Goal: Register for event/course

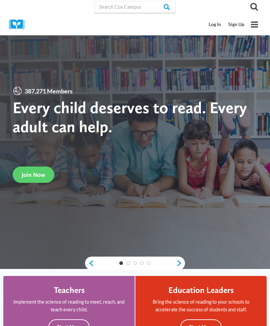
click at [42, 178] on span "Join Now" at bounding box center [34, 174] width 24 height 7
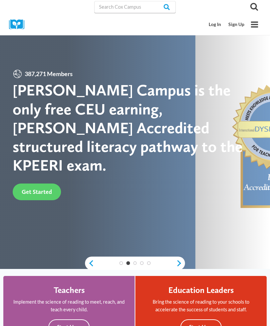
click at [215, 4] on div "Search" at bounding box center [218, 7] width 85 height 14
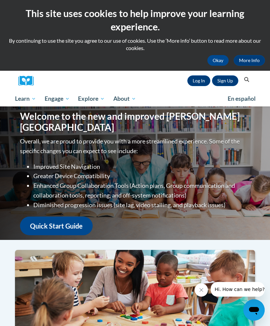
click at [227, 84] on link "Sign Up" at bounding box center [225, 80] width 26 height 11
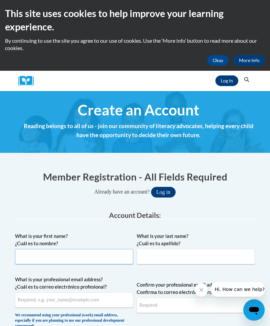
click at [39, 257] on input "What is your first name? ¿Cuál es tu nombre?" at bounding box center [74, 256] width 118 height 15
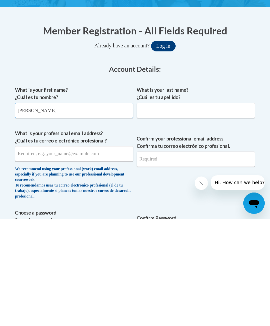
type input "Emma"
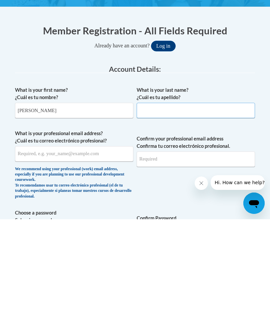
click at [175, 209] on input "What is your last name? ¿Cuál es tu apellido?" at bounding box center [196, 216] width 118 height 15
type input "Gooden"
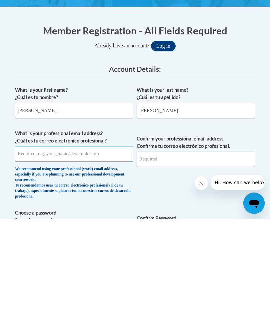
click at [33, 253] on input "What is your professional email address? ¿Cuál es tu correo electrónico profesi…" at bounding box center [74, 260] width 118 height 15
type input "egooden@hmhosp.org"
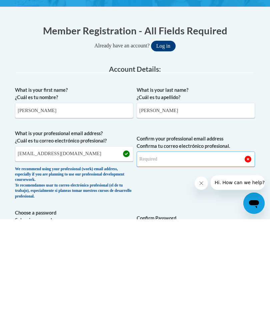
click at [188, 258] on input "Confirm your professional email address Confirma tu correo electrónico profesio…" at bounding box center [196, 265] width 118 height 15
type input "e"
click at [68, 253] on input "egooden@hmhosp.org" at bounding box center [74, 260] width 118 height 15
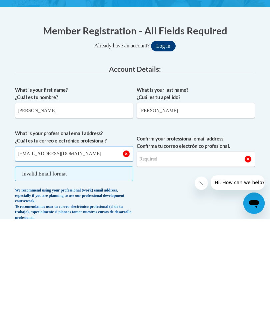
type input "ekgooden13@gmail.com"
click at [175, 258] on input "Confirm your professional email address Confirma tu correo electrónico profesio…" at bounding box center [196, 265] width 118 height 15
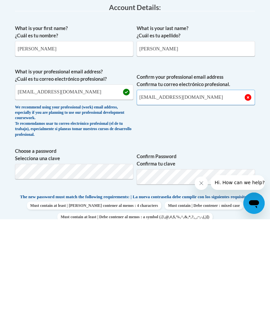
scroll to position [104, 0]
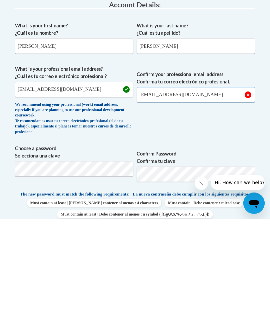
type input "ekgooden13@gmail.com"
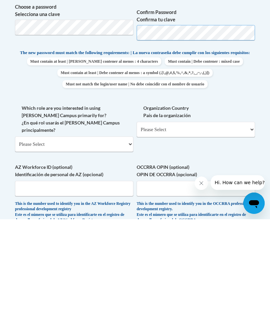
scroll to position [252, 0]
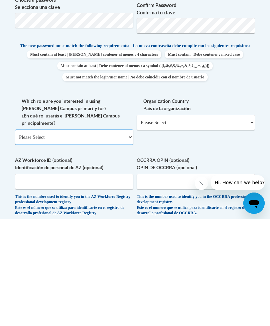
click at [77, 236] on select "Please Select College/University | Colegio/Universidad Community/Nonprofit Part…" at bounding box center [74, 243] width 118 height 15
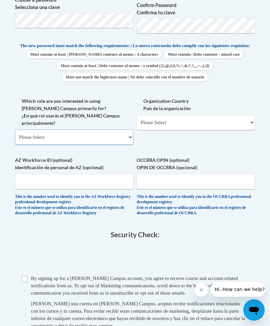
select select "dc7172d6-9229-4d8e-ba4e-8a66fb6d7019"
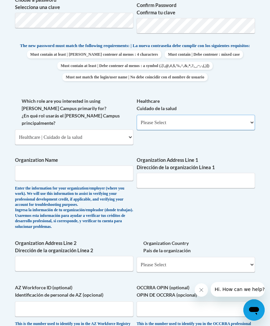
click at [178, 115] on select "Please Select Clinical Education | Educación clinica Executive Leadership | Líd…" at bounding box center [196, 122] width 118 height 15
select select "ccd7fcba-4f64-4503-be16-46a6ee56d6d5"
click at [98, 165] on input "Organization Name" at bounding box center [74, 172] width 118 height 15
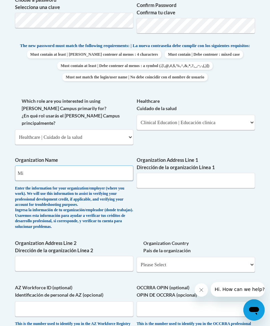
type input "M"
type input "HMH KidTown"
click at [190, 173] on input "Organization Address Line 1 Dirección de la organización Línea 1" at bounding box center [196, 180] width 118 height 15
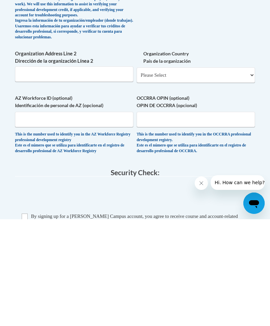
type input "1210 Ky 36 Cynthiana, Ky"
click at [206, 174] on select "Please Select United States | Estados Unidos Outside of the United States | Fue…" at bounding box center [196, 181] width 118 height 15
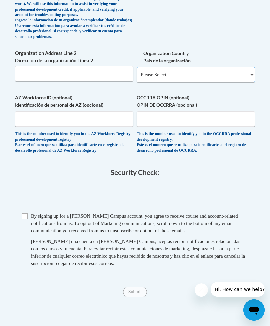
select select "ad49bcad-a171-4b2e-b99c-48b446064914"
select select
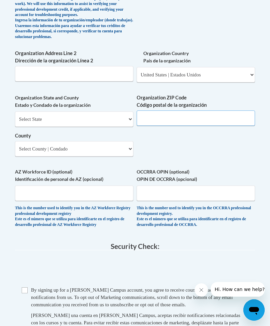
click at [207, 110] on input "Organization ZIP Code Código postal de la organización" at bounding box center [196, 117] width 118 height 15
type input "41031"
click at [98, 112] on select "Select State Alabama Alaska Arizona Arkansas California Colorado Connecticut De…" at bounding box center [74, 119] width 118 height 15
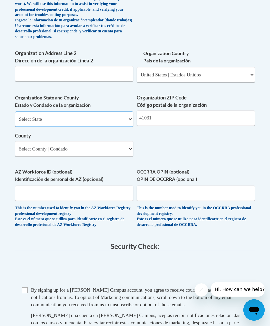
select select "Kentucky"
click at [85, 141] on select "County" at bounding box center [74, 148] width 118 height 15
select select "Harrison"
click at [23, 287] on input "Checkbox" at bounding box center [25, 290] width 6 height 6
checkbox input "true"
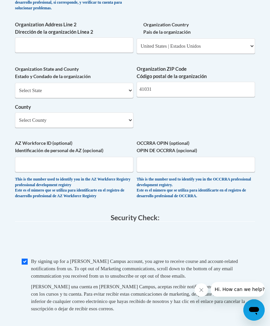
scroll to position [581, 0]
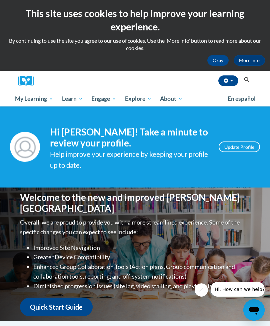
click at [0, 0] on link "All Courses" at bounding box center [0, 0] width 0 height 0
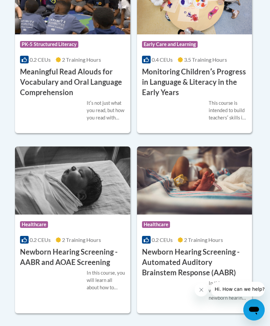
scroll to position [1722, 0]
click at [101, 253] on h3 "Newborn Hearing Screening - AABR and AOAE Screening" at bounding box center [72, 257] width 105 height 21
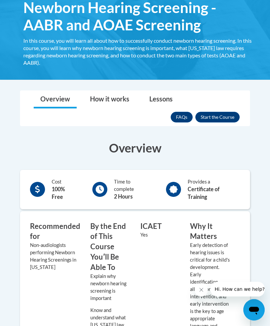
click at [219, 118] on button "Enroll" at bounding box center [217, 117] width 44 height 11
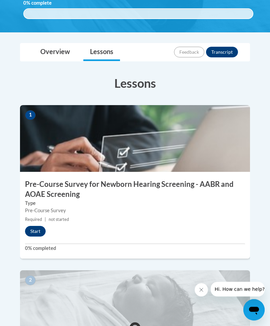
scroll to position [177, 0]
click at [37, 227] on button "Start" at bounding box center [35, 231] width 21 height 11
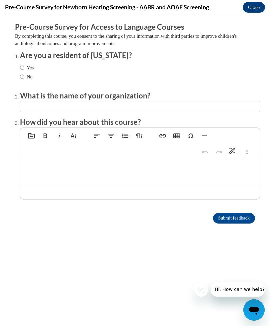
scroll to position [0, 0]
click at [27, 74] on label "No" at bounding box center [26, 76] width 13 height 7
click at [24, 74] on input "No" at bounding box center [22, 76] width 4 height 7
radio input "true"
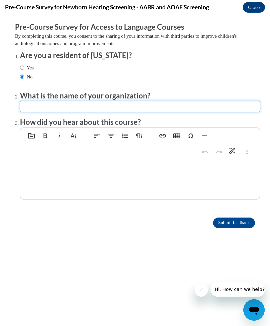
click at [56, 109] on input "textbox" at bounding box center [140, 106] width 240 height 11
type input "HMH KidTown"
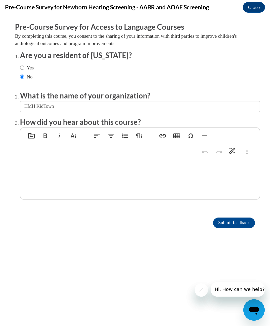
click at [42, 161] on div at bounding box center [139, 172] width 239 height 25
type textarea "<p>It just popped up&nbsp;</p>"
click at [227, 221] on input "Submit feedback" at bounding box center [234, 222] width 42 height 11
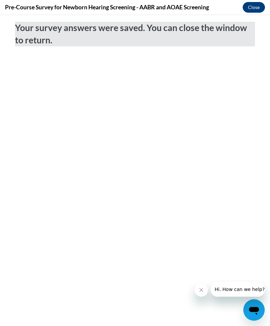
click at [262, 6] on button "Close" at bounding box center [254, 7] width 22 height 11
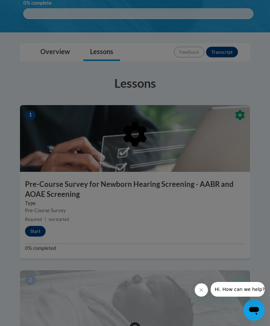
click at [198, 291] on button "Close message from company" at bounding box center [201, 289] width 13 height 13
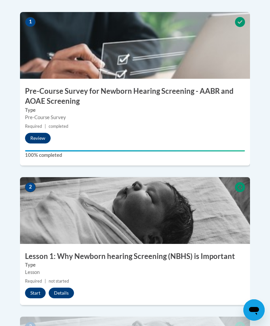
scroll to position [318, 0]
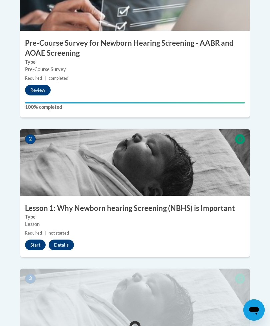
click at [38, 242] on button "Start" at bounding box center [35, 244] width 21 height 11
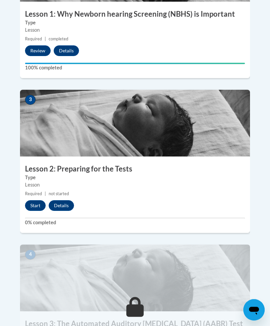
click at [34, 206] on button "Start" at bounding box center [35, 205] width 21 height 11
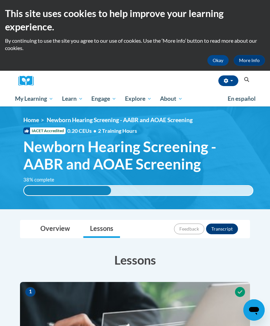
click at [0, 0] on span "Early Care and Learning" at bounding box center [0, 0] width 0 height 0
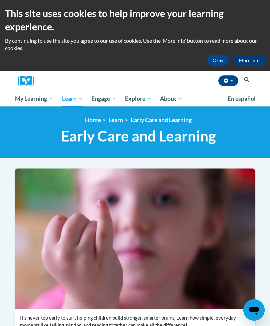
click at [247, 79] on icon "Search" at bounding box center [247, 79] width 6 height 5
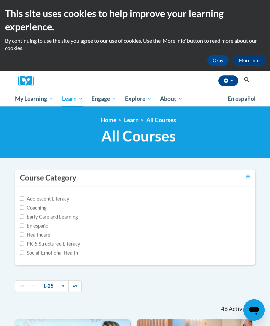
click at [242, 81] on button "Search" at bounding box center [247, 80] width 10 height 8
click at [243, 176] on div "Course Category" at bounding box center [135, 177] width 240 height 17
click at [248, 78] on icon "Search" at bounding box center [247, 79] width 6 height 5
click at [20, 218] on input "Early Care and Learning" at bounding box center [22, 216] width 4 height 4
checkbox input "true"
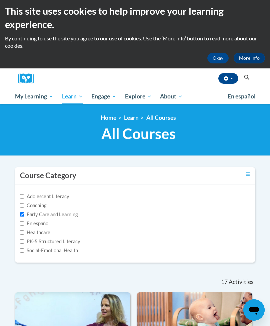
scroll to position [3, 0]
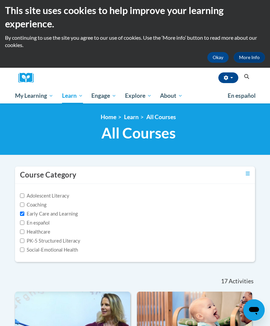
click at [22, 193] on input "Adolescent Literacy" at bounding box center [22, 195] width 4 height 4
checkbox input "true"
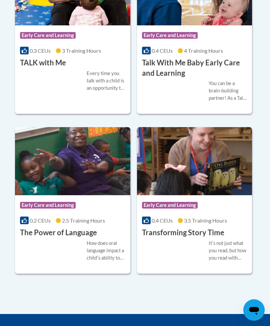
scroll to position [1538, 0]
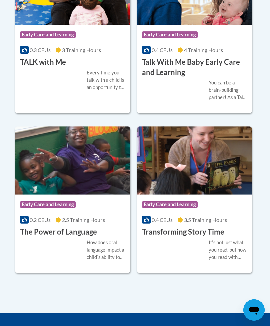
click at [207, 227] on h3 "Transforming Story Time" at bounding box center [183, 232] width 82 height 10
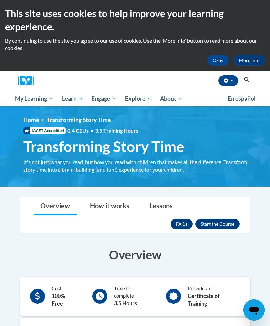
click at [224, 224] on button "Enroll" at bounding box center [217, 223] width 44 height 11
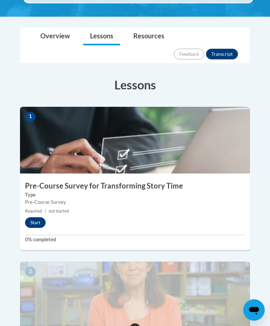
scroll to position [175, 0]
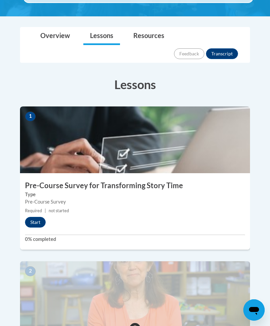
click at [33, 217] on button "Start" at bounding box center [35, 222] width 21 height 11
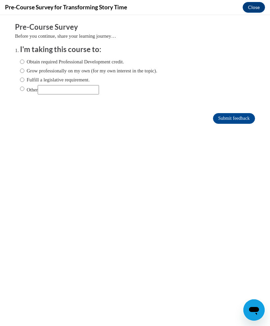
scroll to position [0, 0]
click at [24, 62] on input "Obtain required Professional Development credit." at bounding box center [22, 61] width 4 height 7
radio input "true"
click at [236, 119] on input "Submit feedback" at bounding box center [234, 118] width 42 height 11
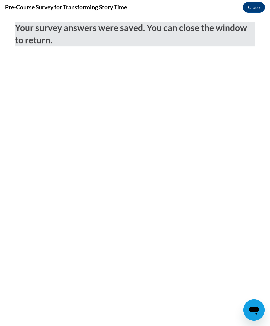
click at [257, 6] on button "Close" at bounding box center [254, 7] width 22 height 11
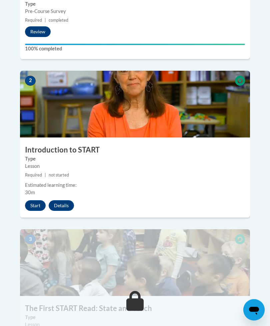
scroll to position [367, 0]
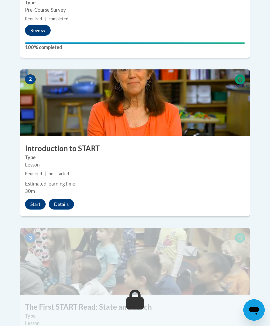
click at [39, 199] on button "Start" at bounding box center [35, 204] width 21 height 11
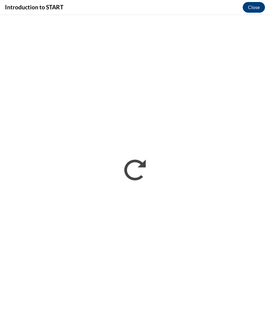
scroll to position [0, 0]
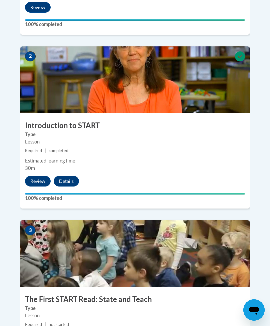
scroll to position [505, 0]
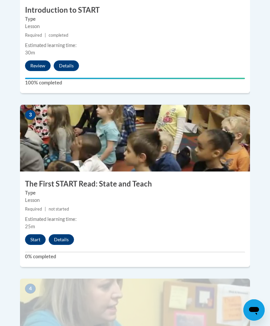
click at [37, 234] on button "Start" at bounding box center [35, 239] width 21 height 11
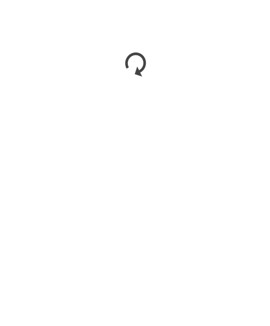
scroll to position [784, 0]
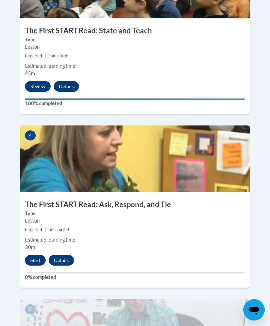
scroll to position [658, 0]
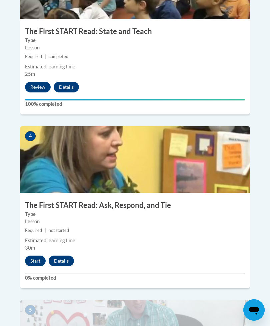
click at [37, 255] on button "Start" at bounding box center [35, 260] width 21 height 11
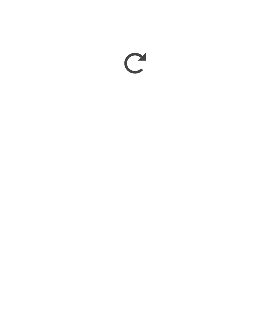
scroll to position [818, 0]
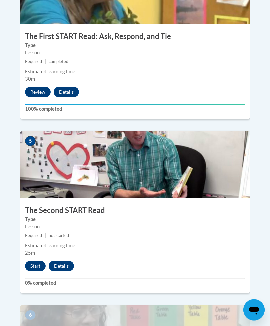
click at [37, 261] on button "Start" at bounding box center [35, 266] width 21 height 11
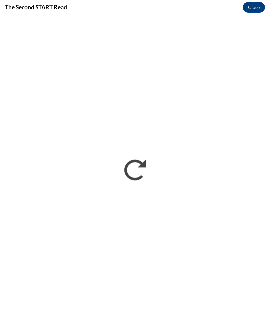
scroll to position [826, 0]
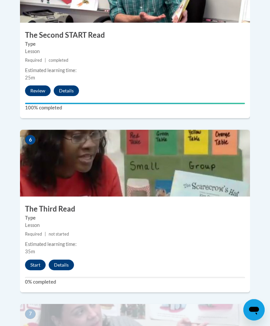
scroll to position [1002, 0]
click at [36, 259] on button "Start" at bounding box center [35, 264] width 21 height 11
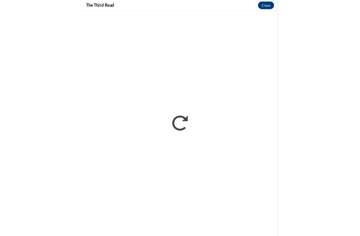
scroll to position [611, 0]
